Goal: Check status

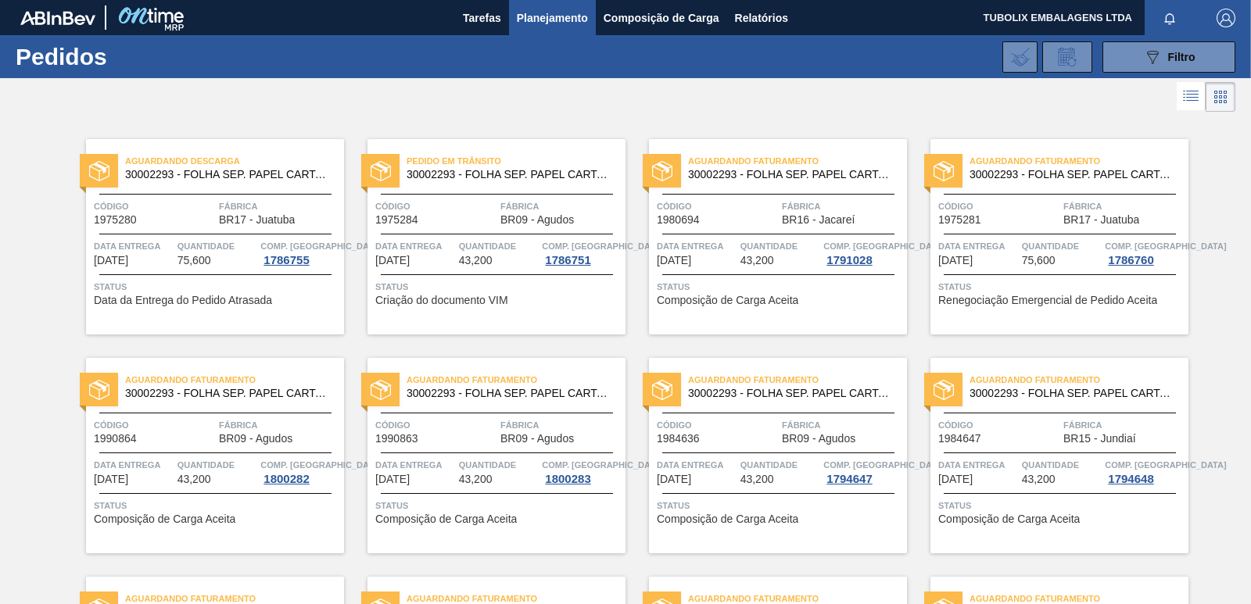
click at [220, 152] on div "Aguardando Descarga 30002293 - FOLHA SEP. PAPEL CARTAO 1200x1000M 350g" at bounding box center [215, 164] width 258 height 27
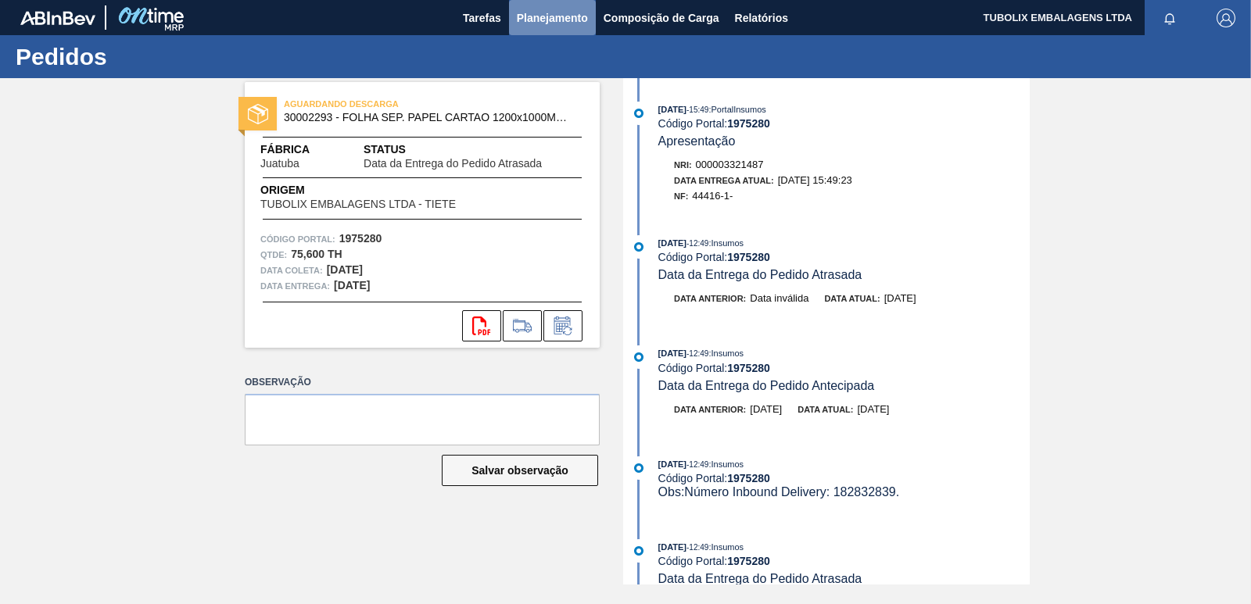
click at [571, 15] on span "Planejamento" at bounding box center [552, 18] width 71 height 19
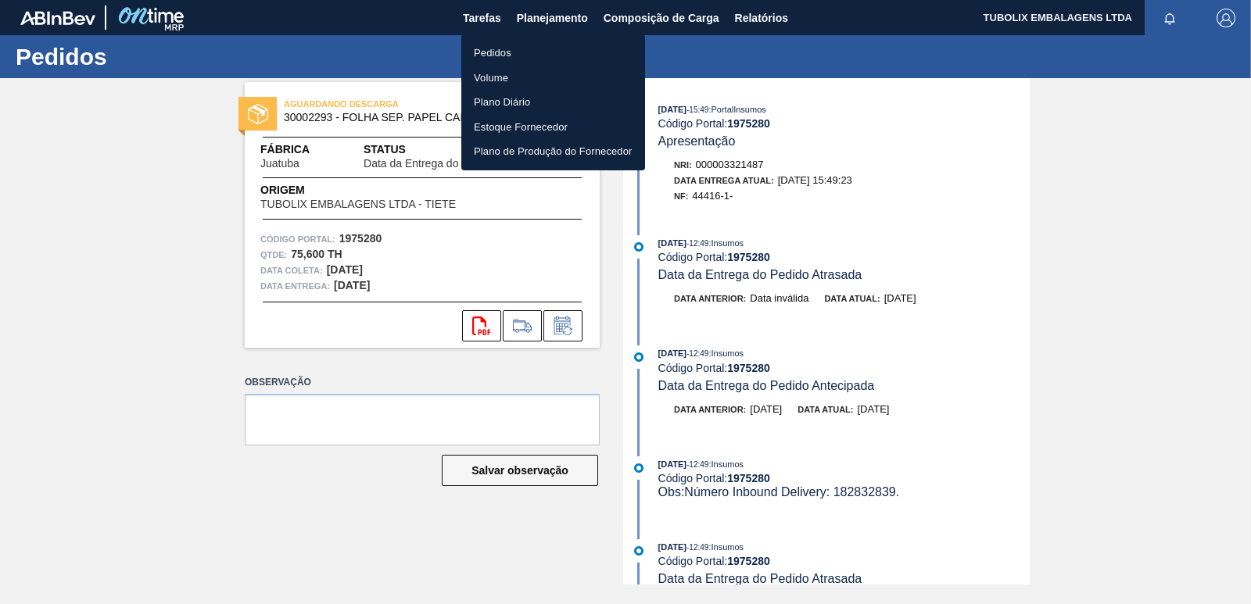
click at [481, 42] on li "Pedidos" at bounding box center [553, 53] width 184 height 25
